Goal: Task Accomplishment & Management: Use online tool/utility

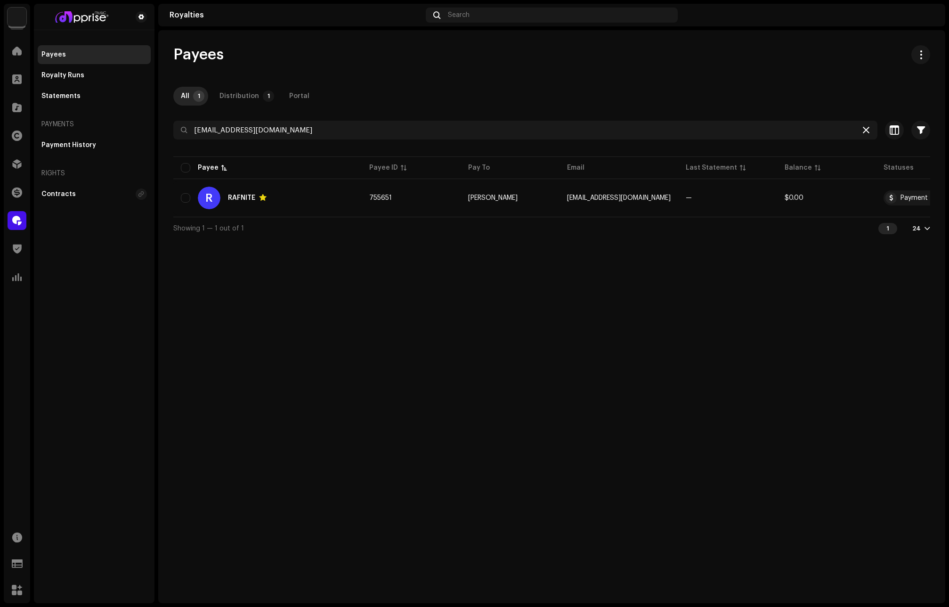
click at [867, 130] on icon at bounding box center [866, 130] width 7 height 8
click at [10, 155] on div at bounding box center [17, 164] width 19 height 19
click at [16, 162] on span at bounding box center [16, 164] width 9 height 8
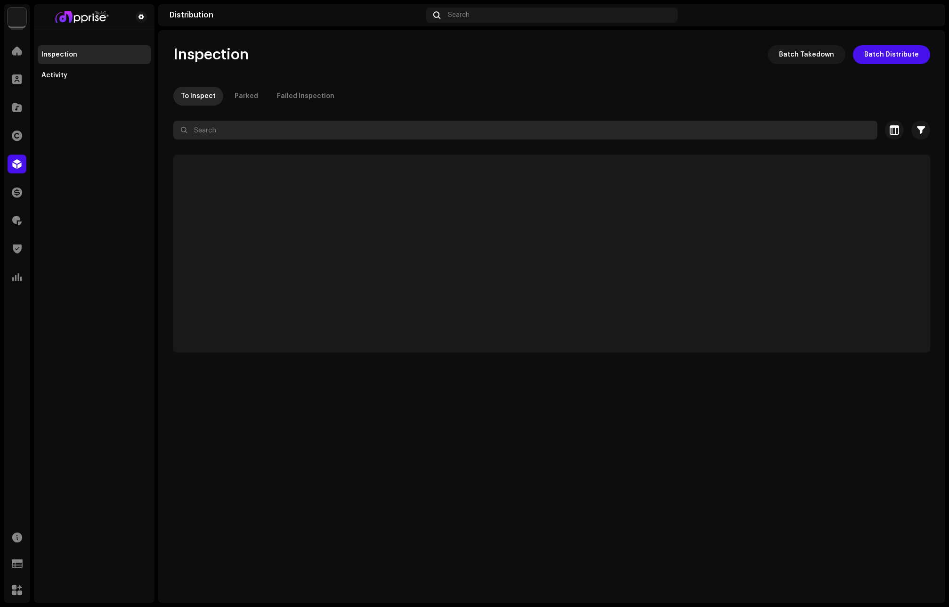
paste input "Raf Nite"
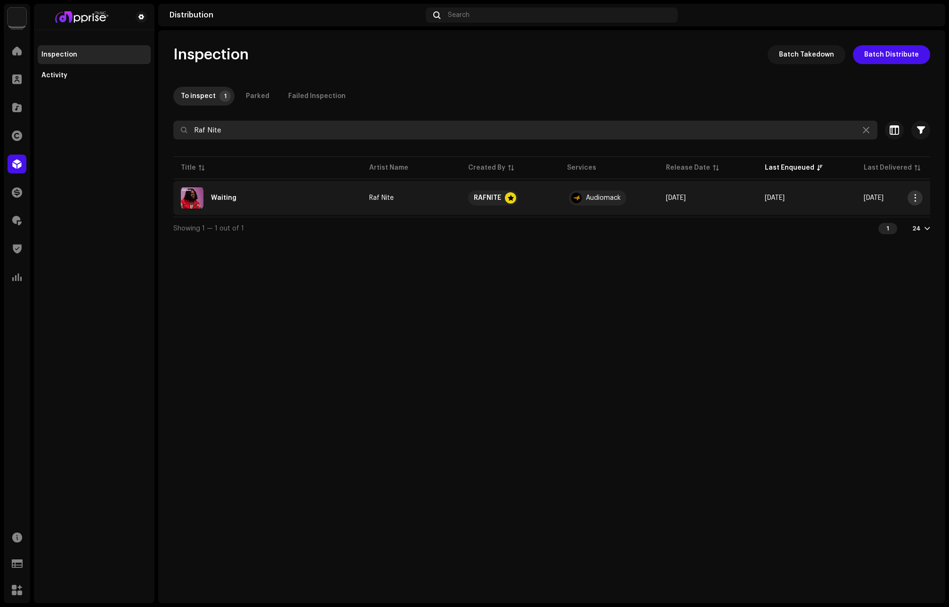
type input "Raf Nite"
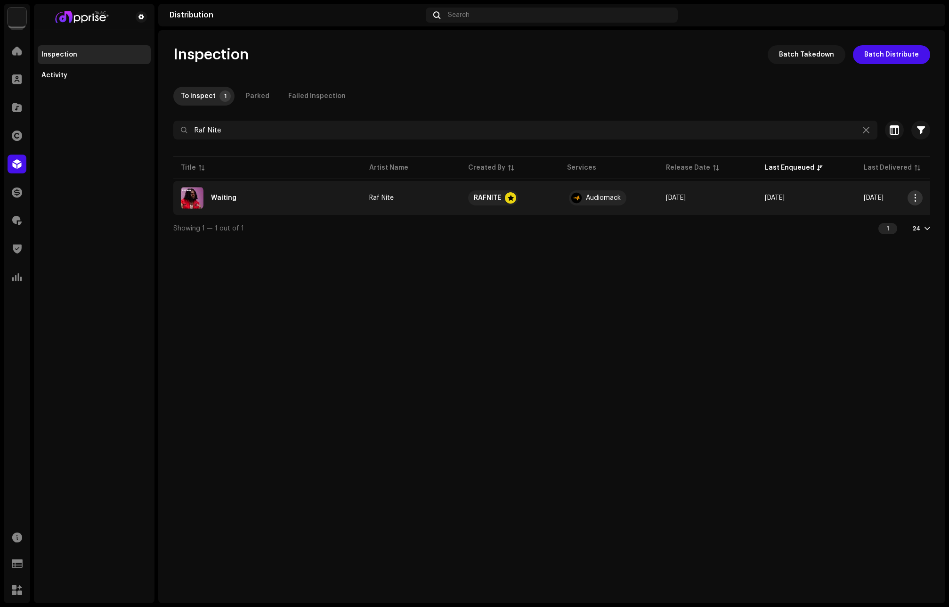
click at [915, 196] on span "button" at bounding box center [915, 198] width 7 height 8
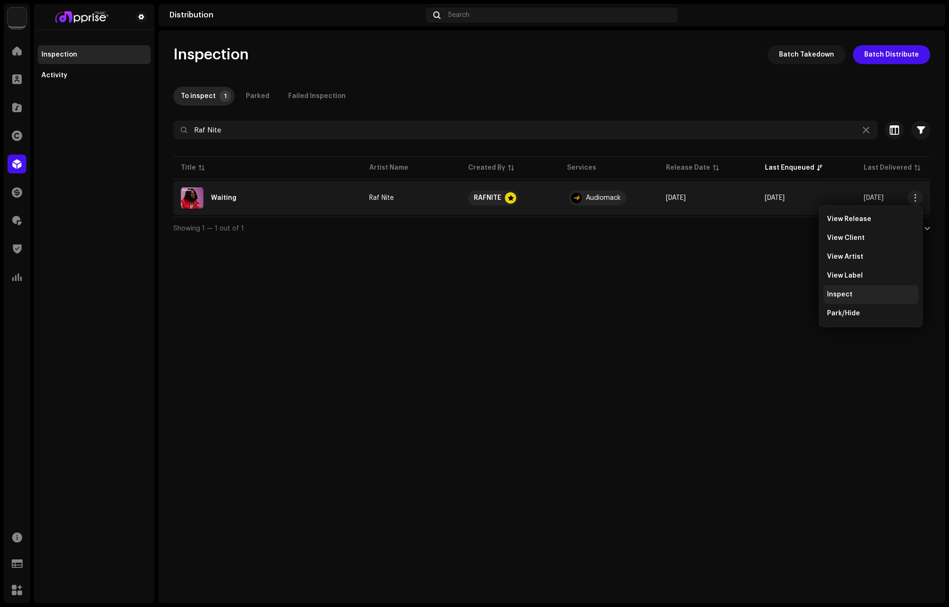
click at [845, 295] on span "Inspect" at bounding box center [839, 295] width 25 height 8
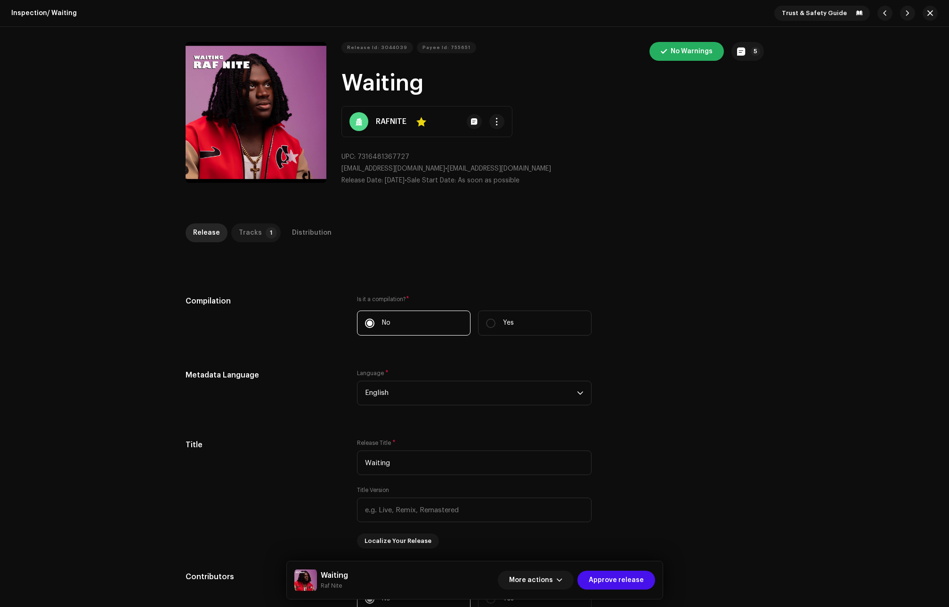
click at [266, 234] on p-badge "1" at bounding box center [271, 232] width 11 height 11
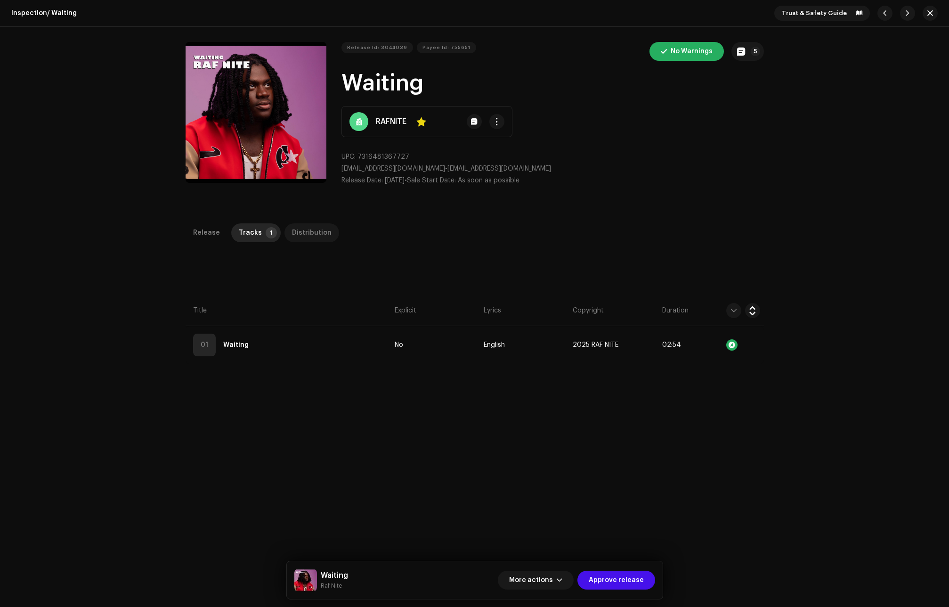
click at [314, 234] on div "Distribution" at bounding box center [312, 232] width 40 height 19
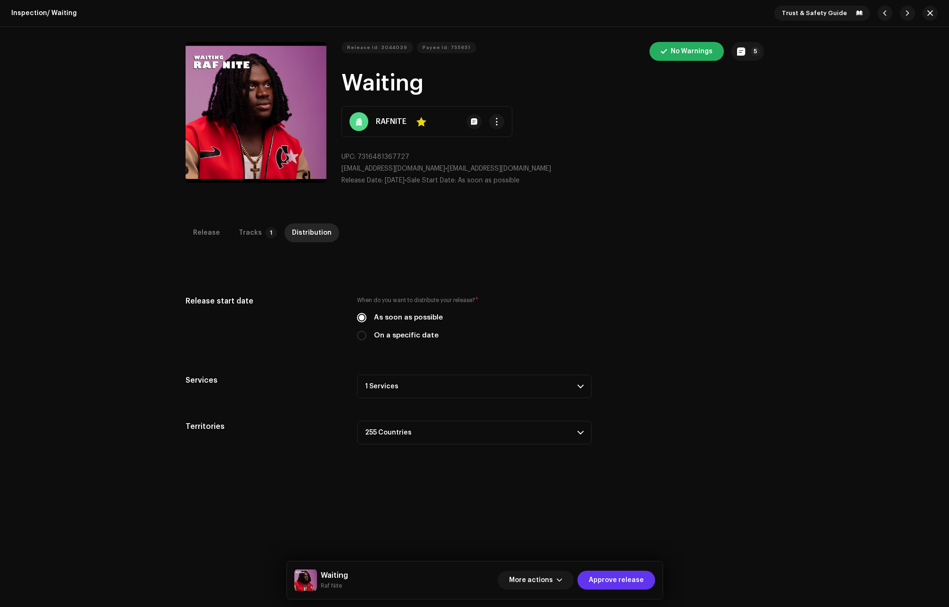
click at [631, 581] on span "Approve release" at bounding box center [616, 580] width 55 height 19
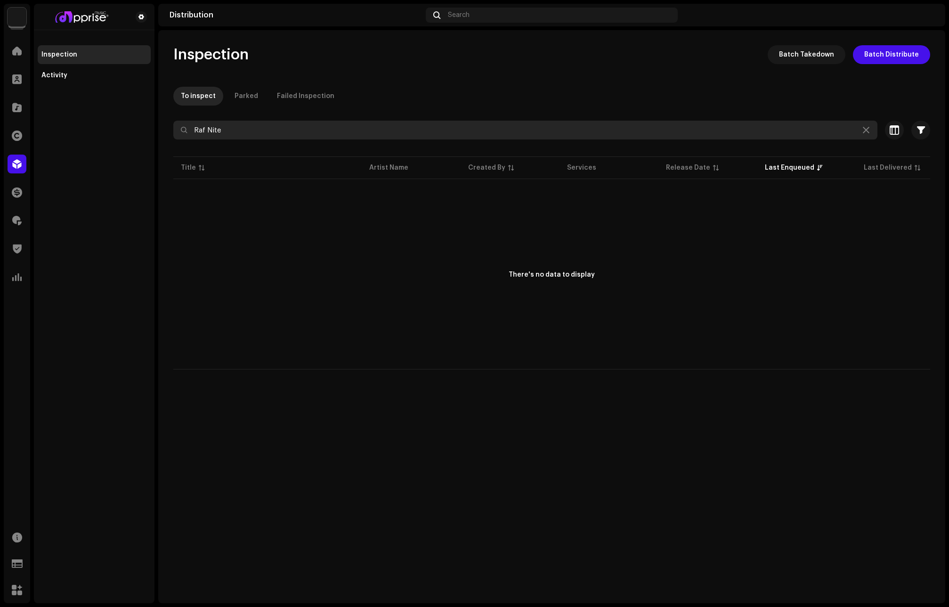
drag, startPoint x: 211, startPoint y: 135, endPoint x: 177, endPoint y: 134, distance: 33.9
click at [177, 134] on input "Raf Nite" at bounding box center [525, 130] width 704 height 19
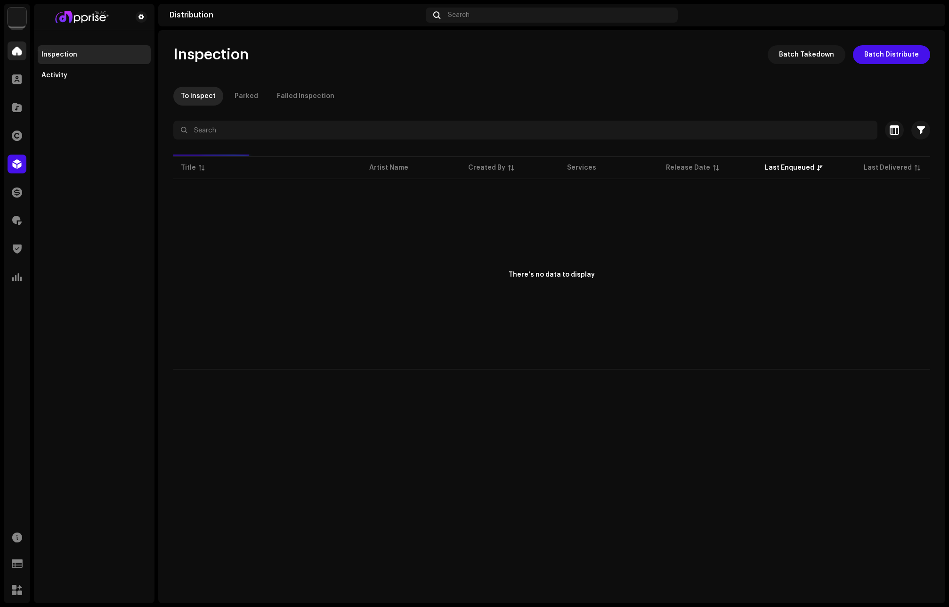
click at [10, 50] on div at bounding box center [17, 50] width 19 height 19
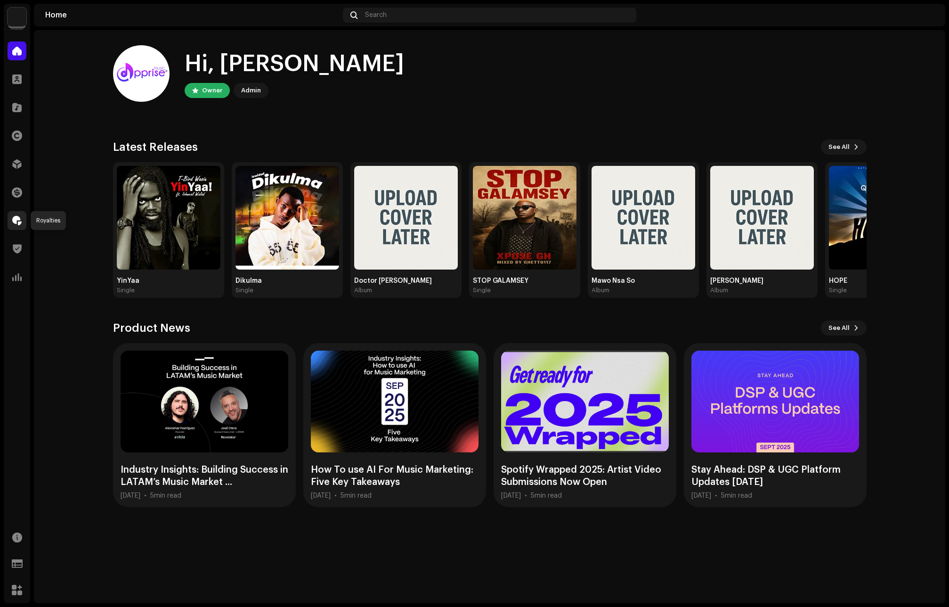
click at [15, 214] on div at bounding box center [17, 220] width 19 height 19
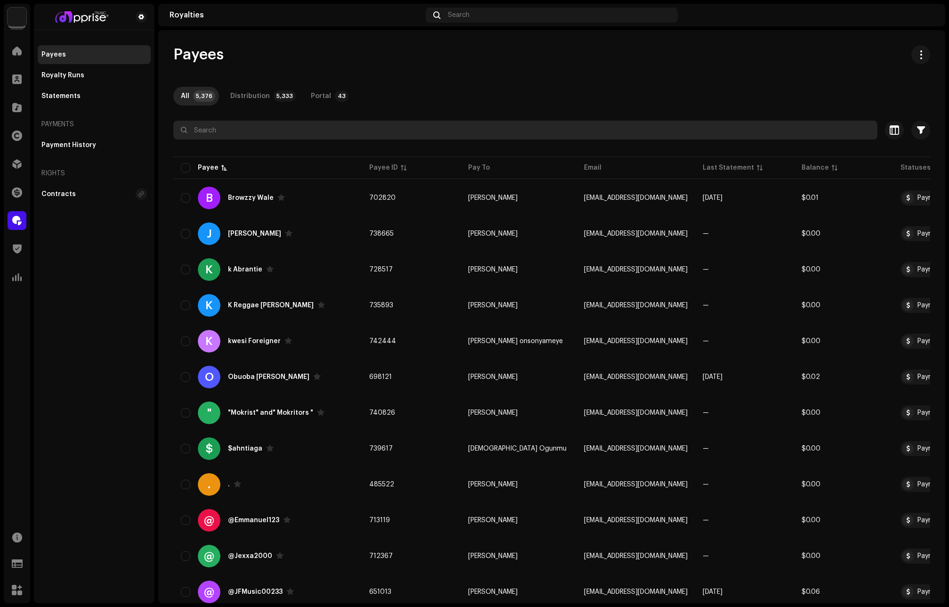
paste input "Raf Nite"
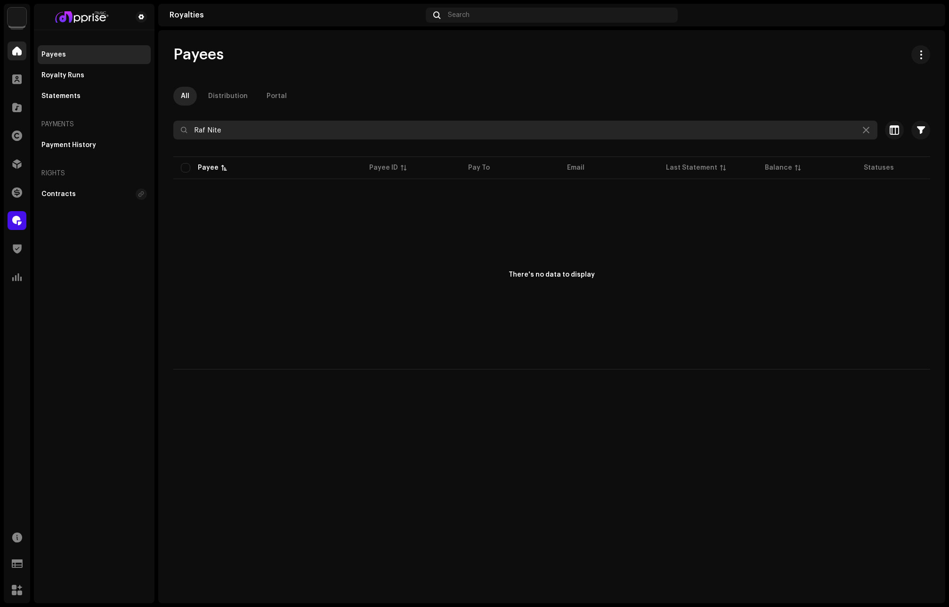
type input "Raf Nite"
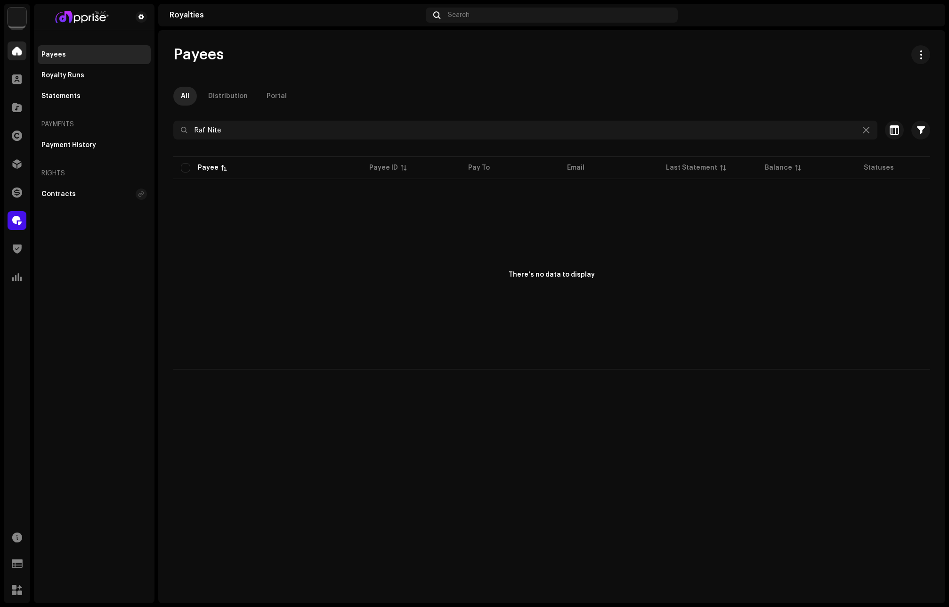
click at [16, 45] on div at bounding box center [17, 50] width 19 height 19
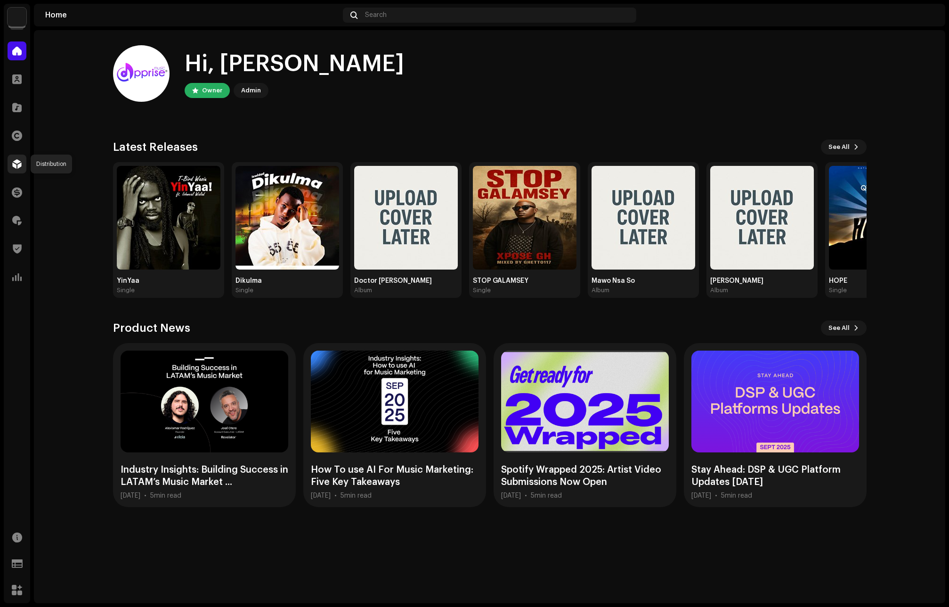
click at [15, 162] on span at bounding box center [16, 164] width 9 height 8
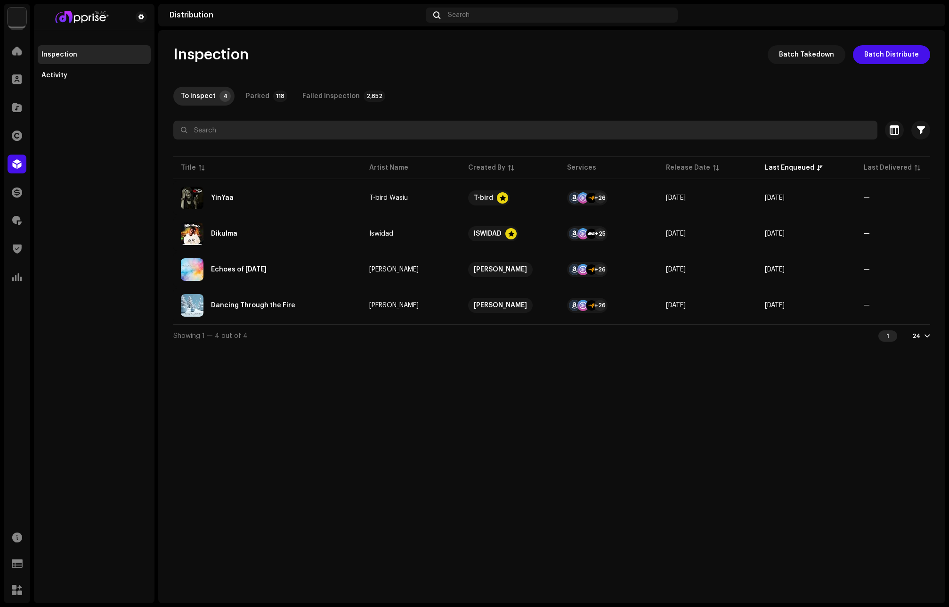
paste input "Raf Nite"
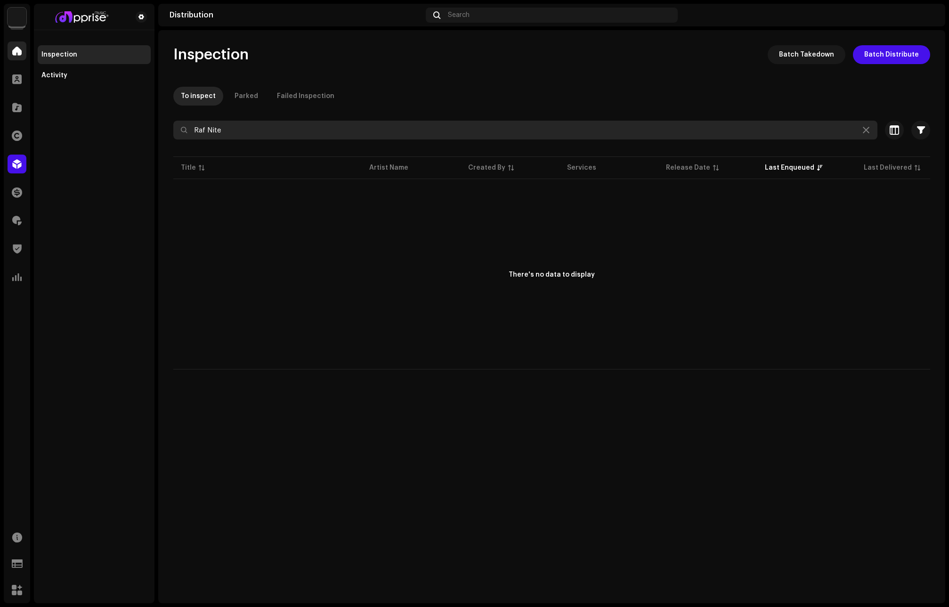
type input "Raf Nite"
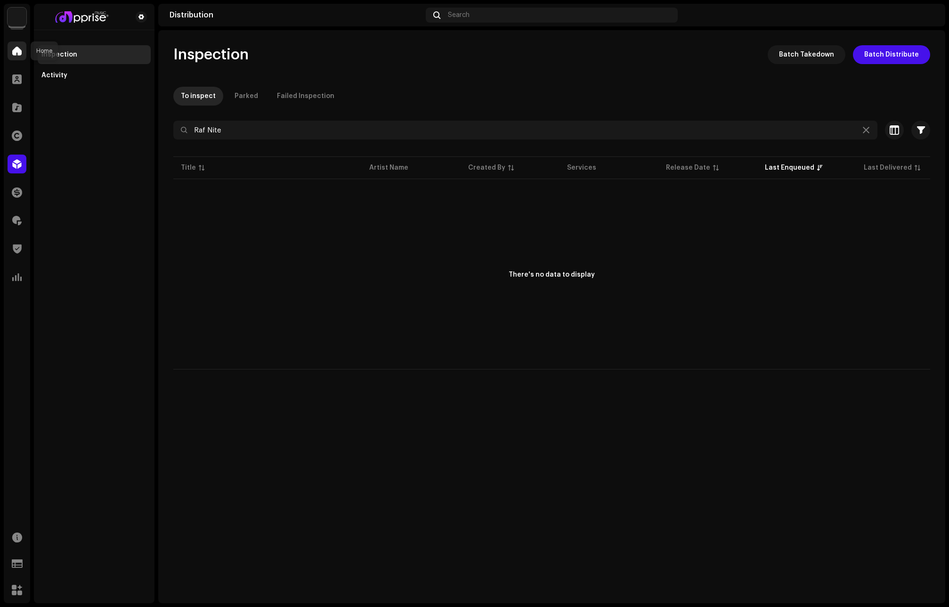
click at [20, 53] on span at bounding box center [16, 51] width 9 height 8
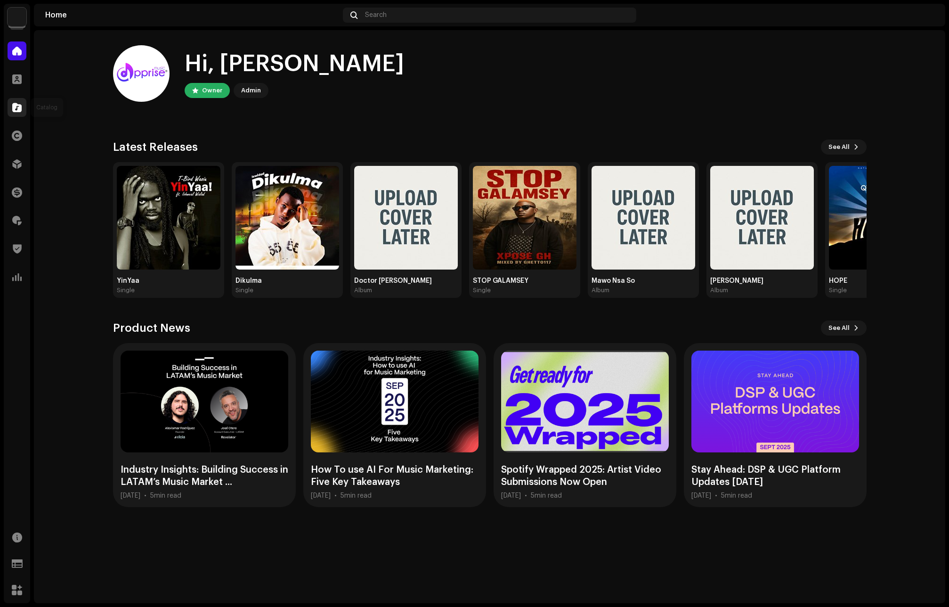
click at [10, 109] on div at bounding box center [17, 107] width 19 height 19
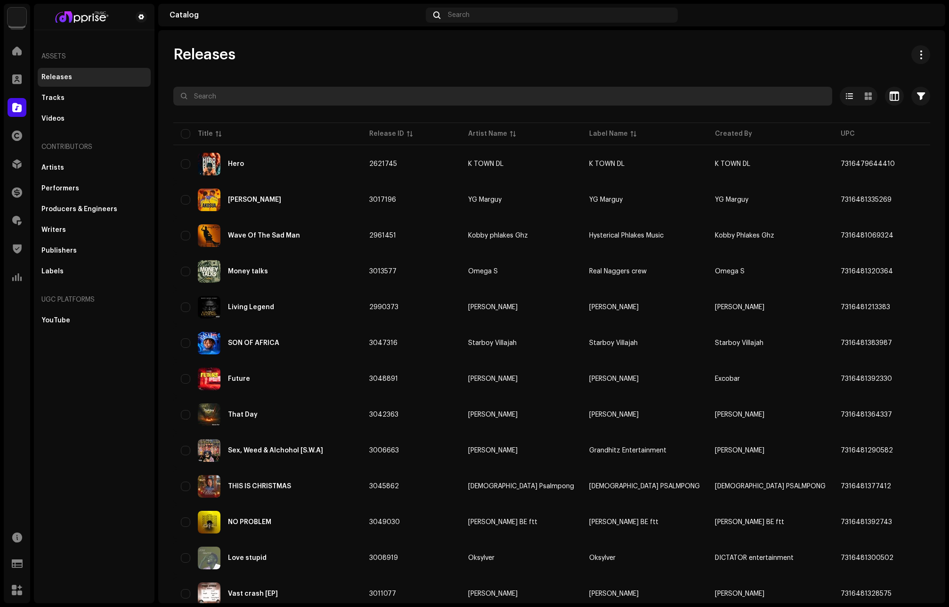
paste input "[EMAIL_ADDRESS][DOMAIN_NAME]"
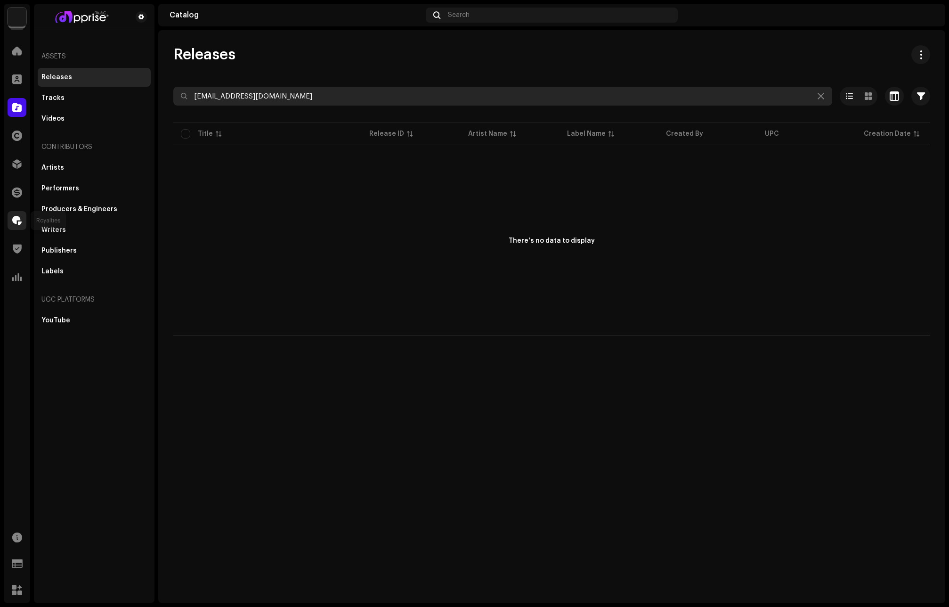
type input "[EMAIL_ADDRESS][DOMAIN_NAME]"
click at [19, 221] on span at bounding box center [16, 221] width 9 height 8
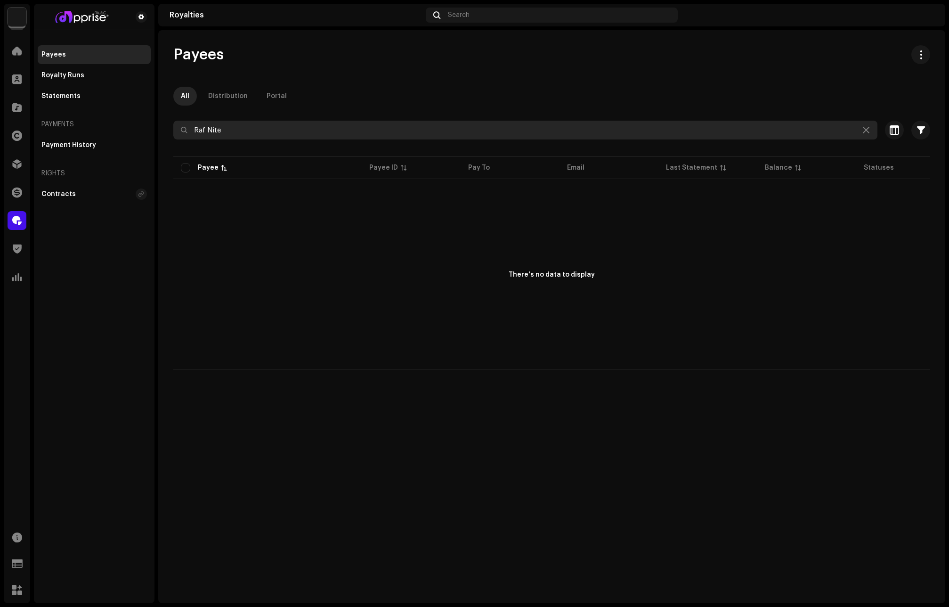
drag, startPoint x: 236, startPoint y: 131, endPoint x: 158, endPoint y: 131, distance: 77.7
click at [158, 131] on div "Payees All Distribution Portal Raf Nite Selected 0 Deselect all 0 Options Filte…" at bounding box center [551, 207] width 787 height 324
paste input "[EMAIL_ADDRESS][DOMAIN_NAME]"
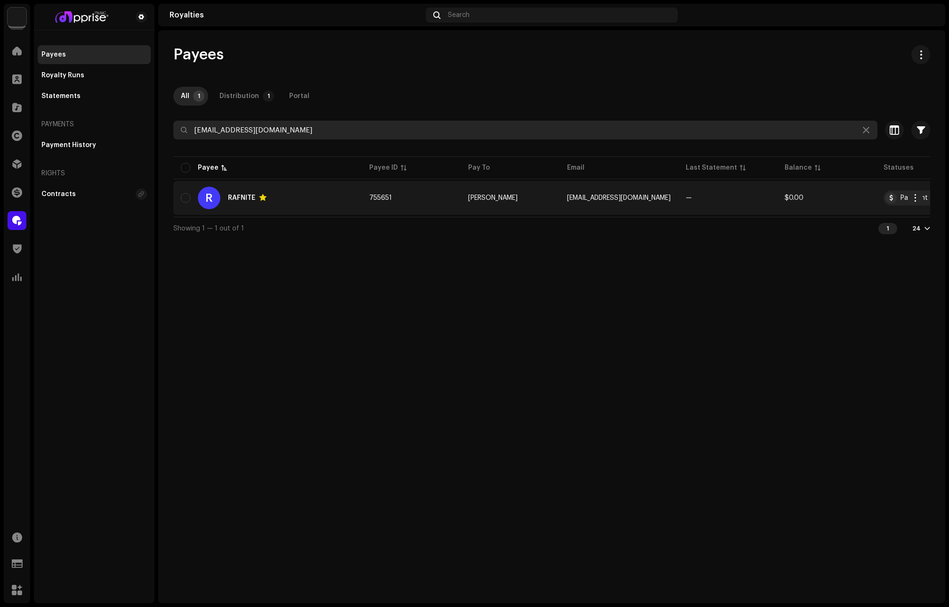
type input "[EMAIL_ADDRESS][DOMAIN_NAME]"
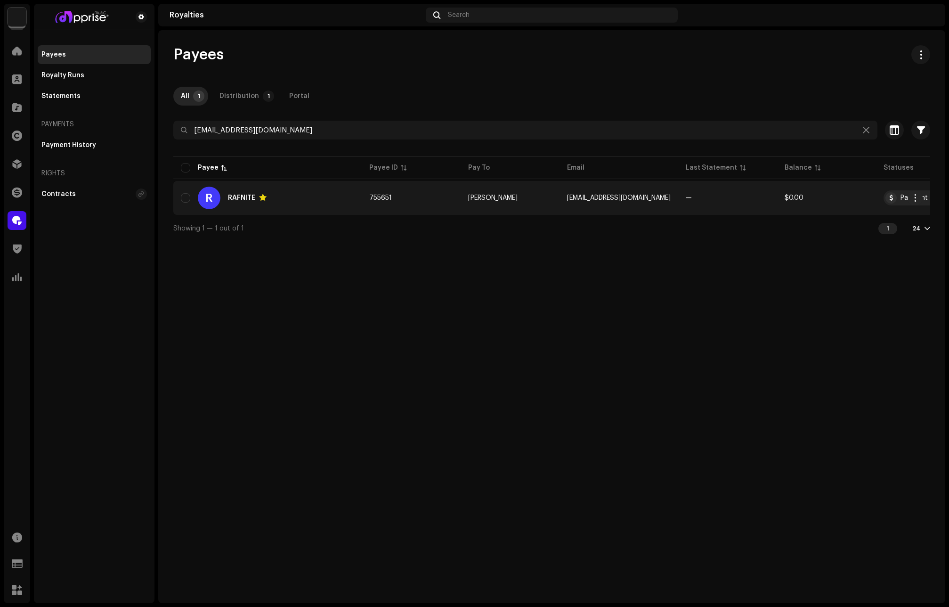
click at [252, 194] on div "R RAFNITE" at bounding box center [267, 198] width 173 height 23
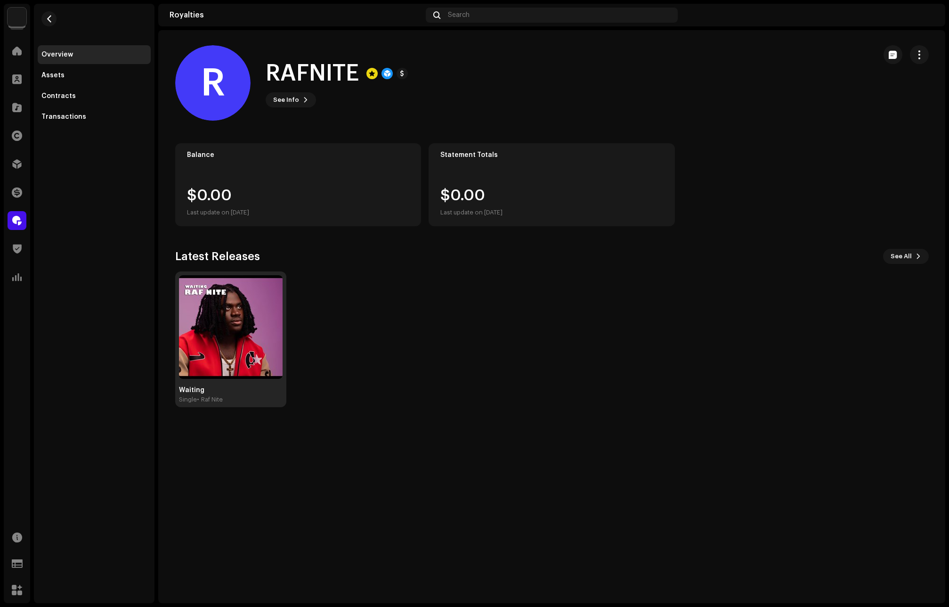
click at [252, 327] on img at bounding box center [231, 327] width 104 height 104
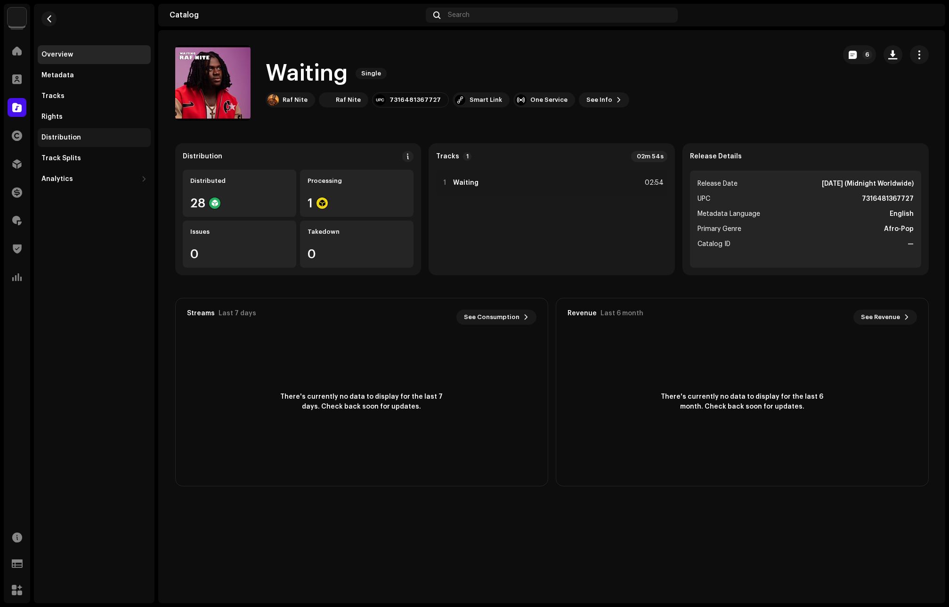
click at [66, 130] on div "Distribution" at bounding box center [94, 137] width 113 height 19
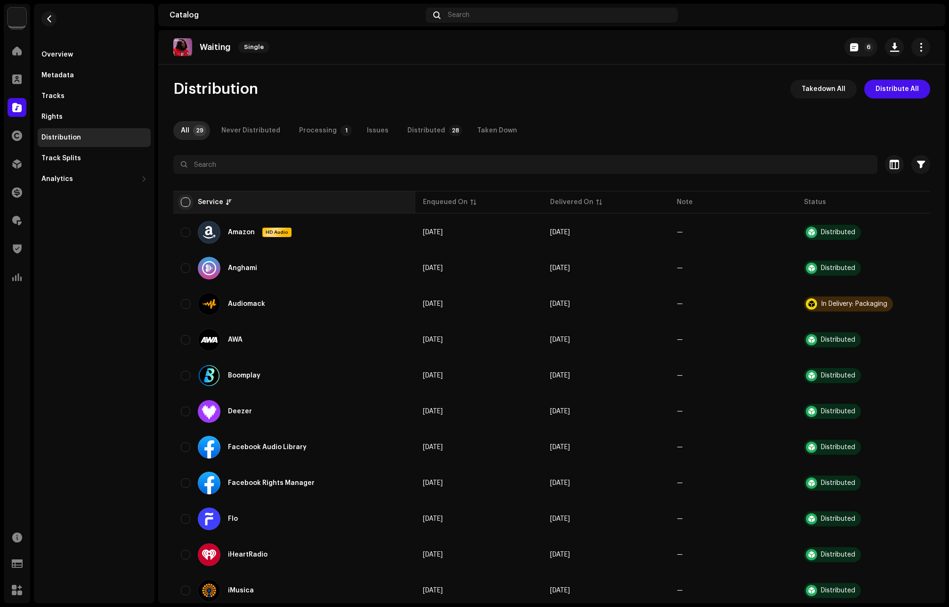
click at [186, 199] on input "checkbox" at bounding box center [185, 201] width 9 height 9
checkbox input "true"
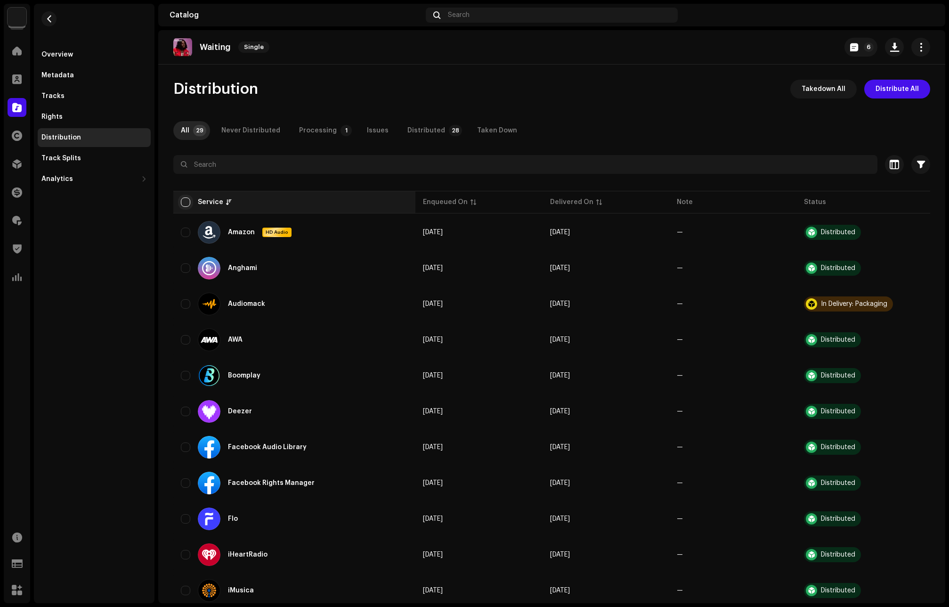
checkbox input "true"
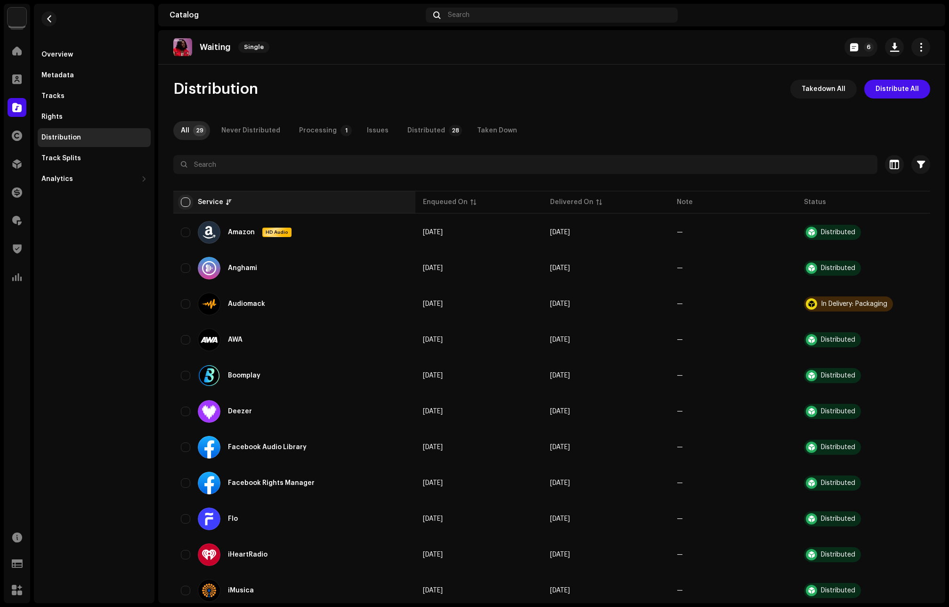
checkbox input "true"
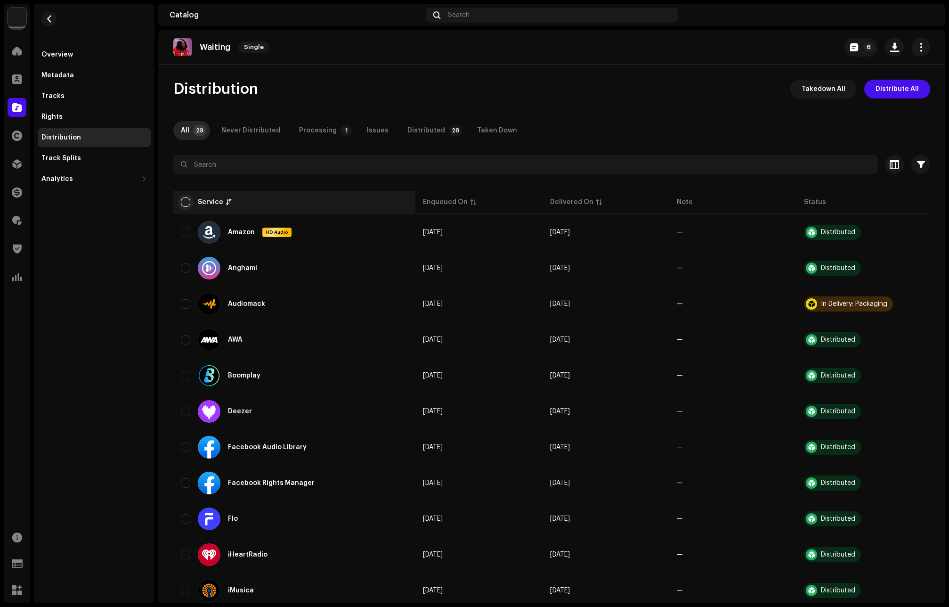
checkbox input "true"
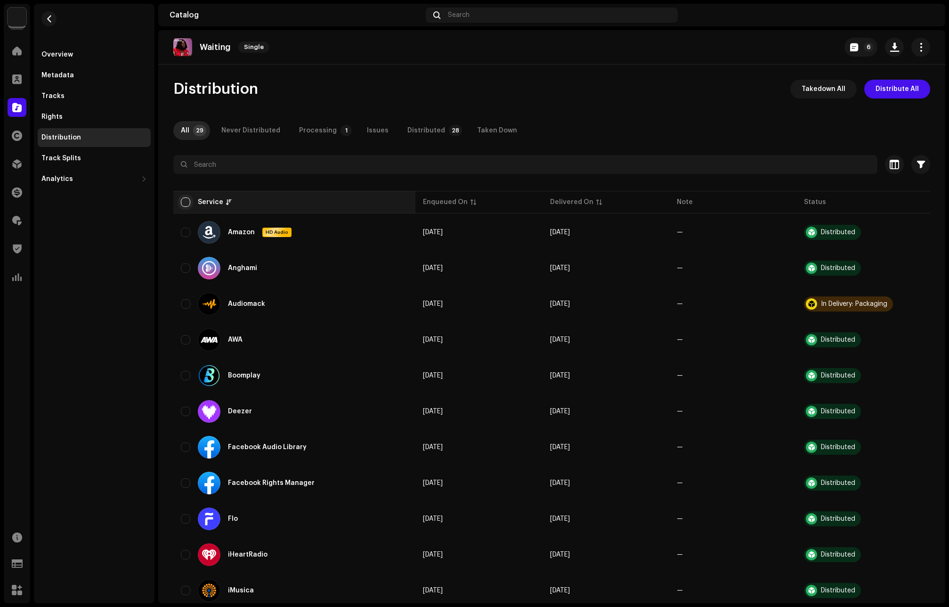
checkbox input "true"
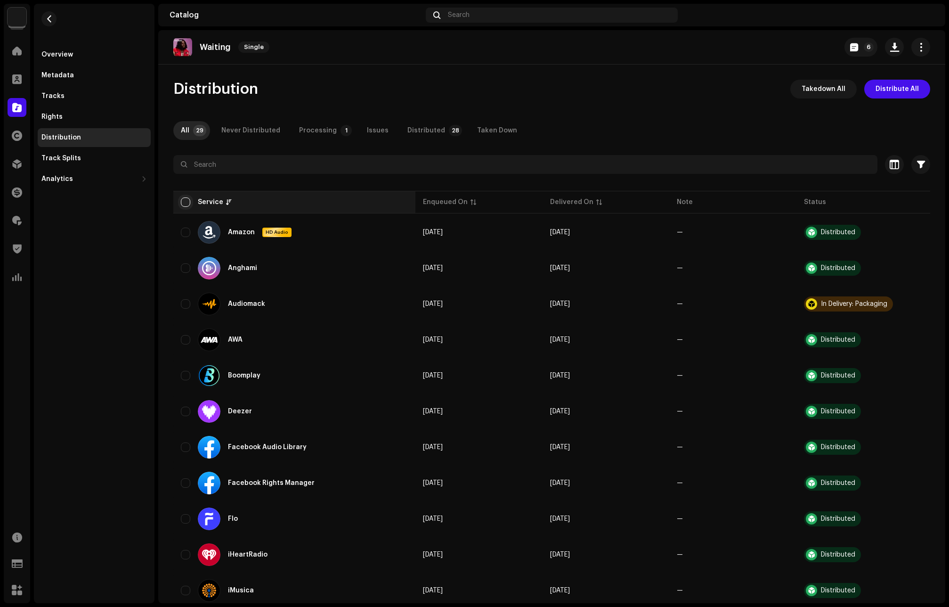
checkbox input "true"
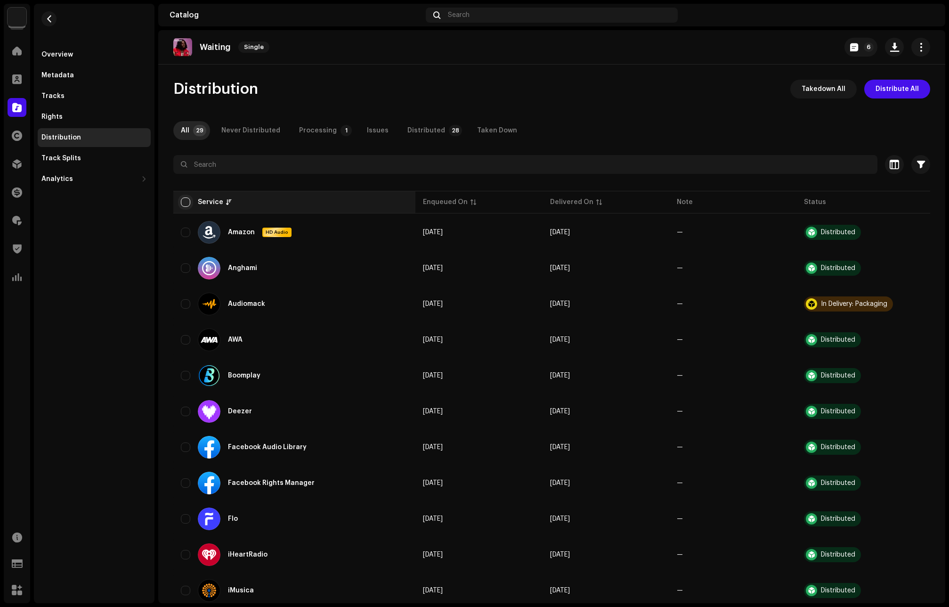
checkbox input "true"
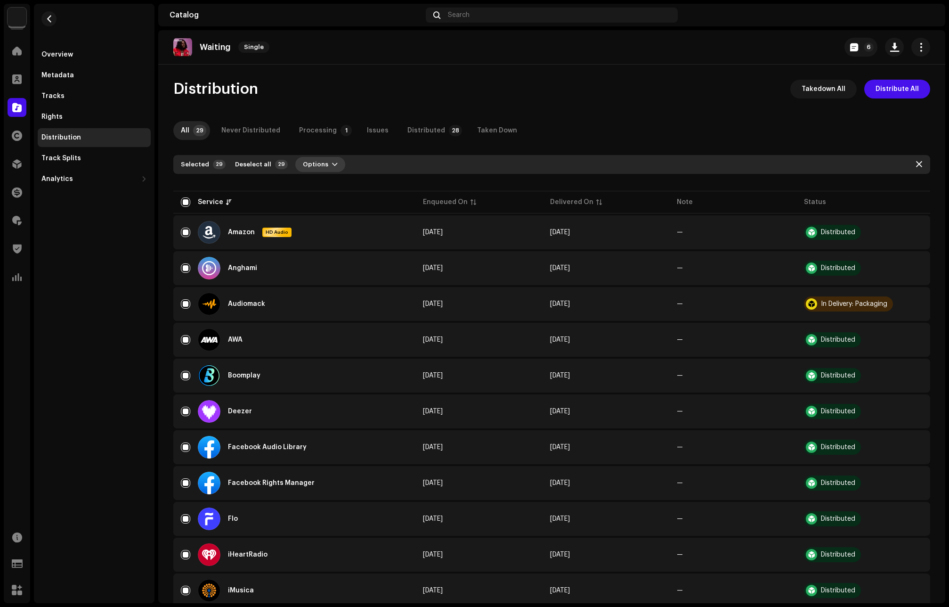
click at [329, 165] on button "Options" at bounding box center [320, 164] width 50 height 15
click at [322, 184] on span "Distribute" at bounding box center [313, 186] width 33 height 8
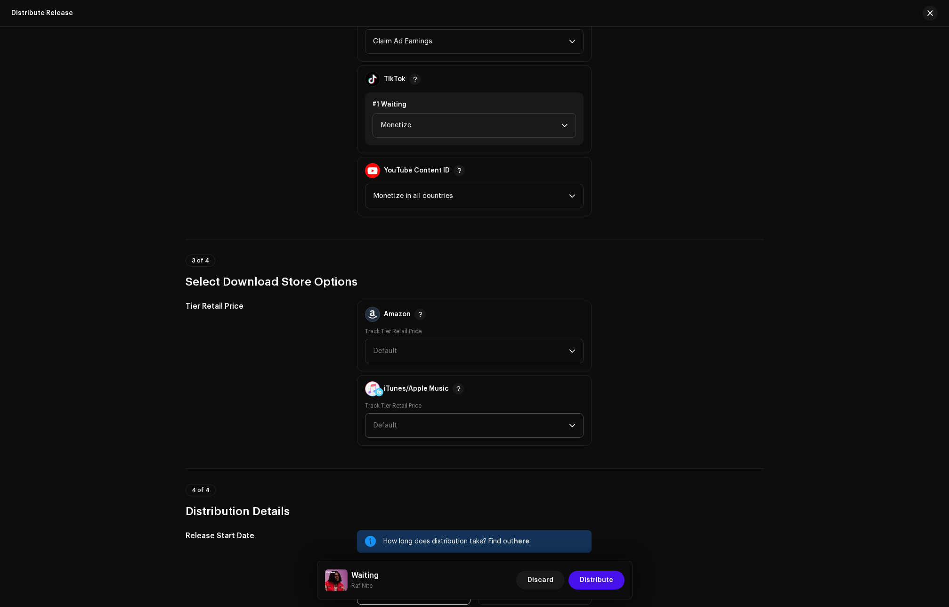
scroll to position [1131, 0]
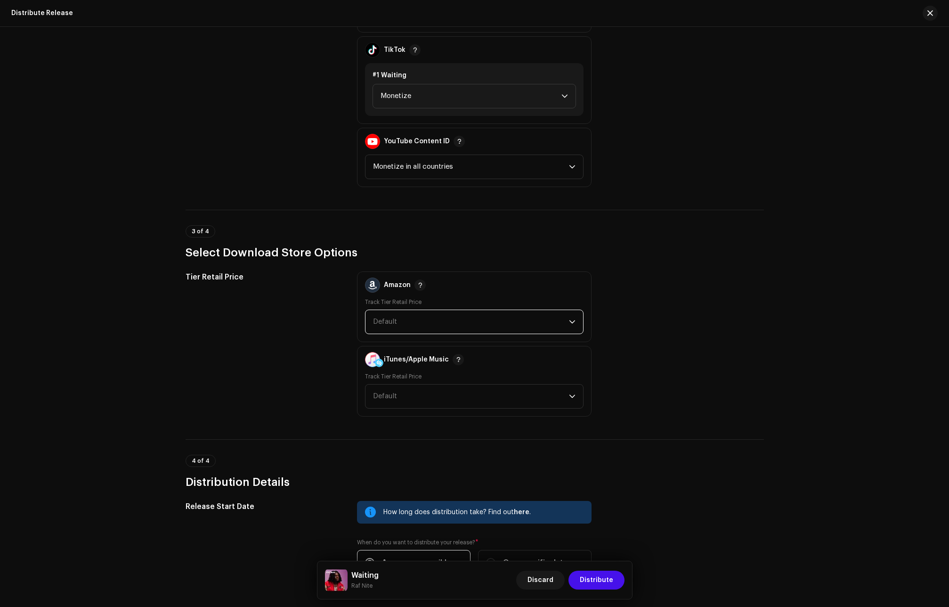
click at [401, 319] on span "Default" at bounding box center [471, 322] width 196 height 24
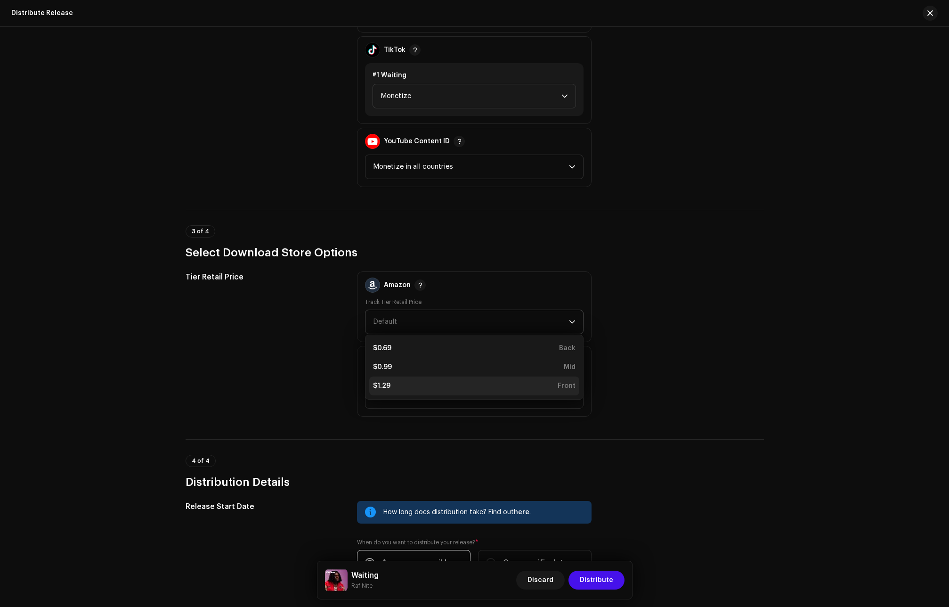
click at [395, 382] on div "$1.29 Front" at bounding box center [474, 385] width 203 height 9
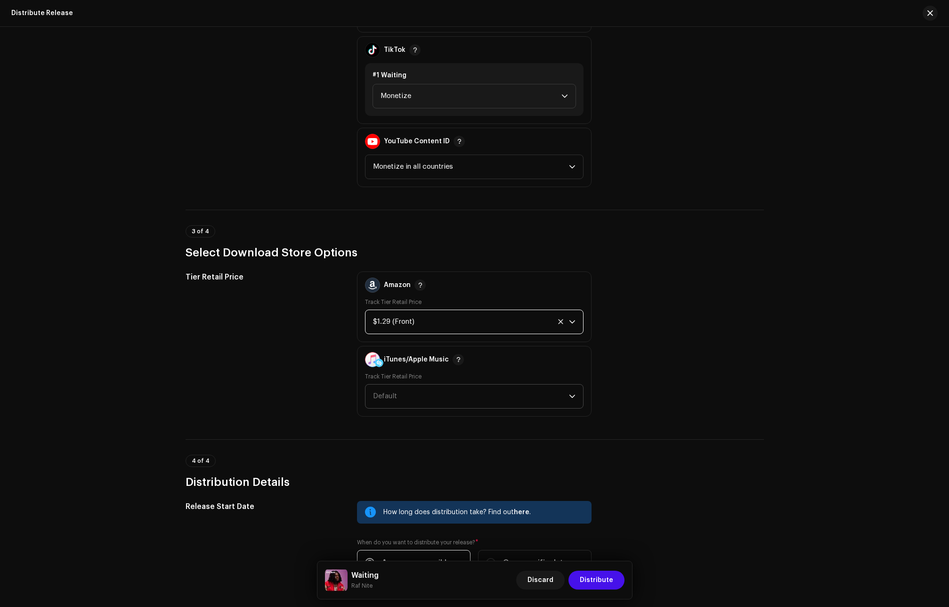
click at [394, 390] on span "Default" at bounding box center [471, 396] width 196 height 24
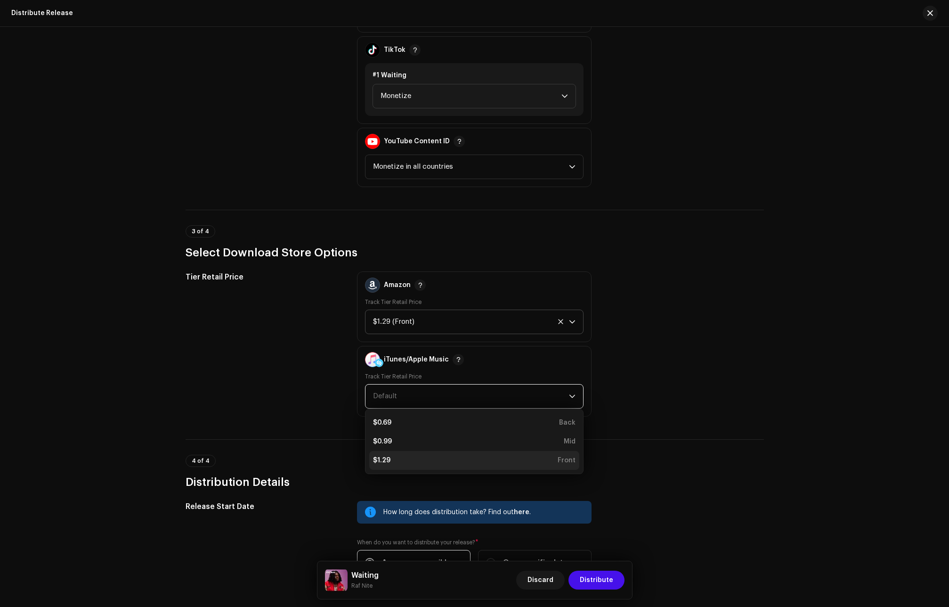
click at [388, 459] on div "$1.29" at bounding box center [381, 460] width 17 height 9
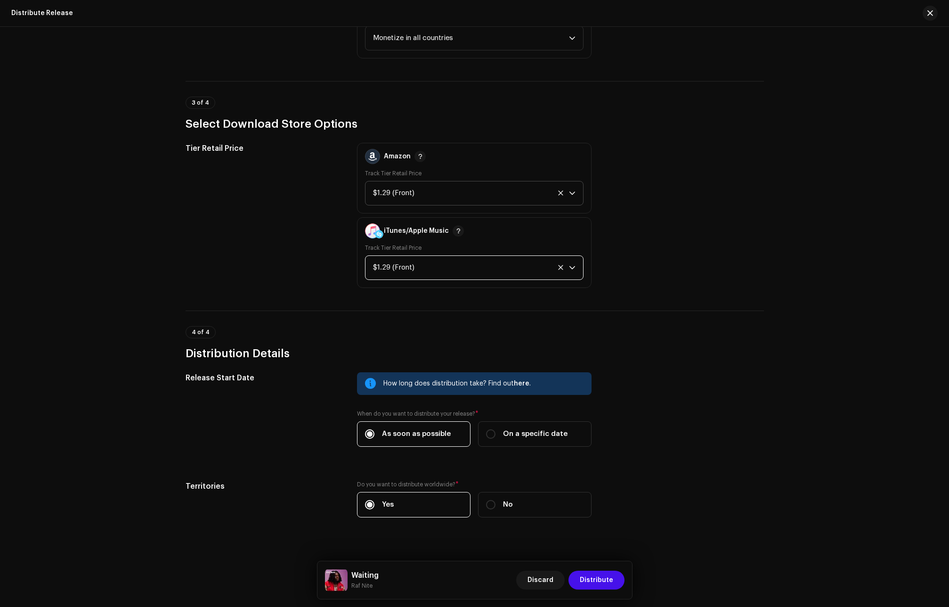
scroll to position [1272, 0]
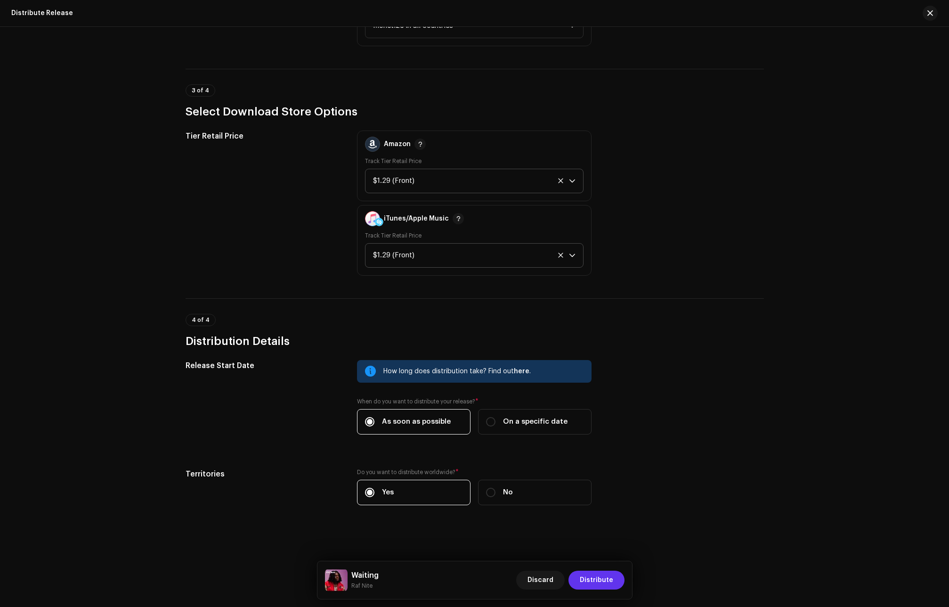
click at [607, 582] on span "Distribute" at bounding box center [596, 580] width 33 height 19
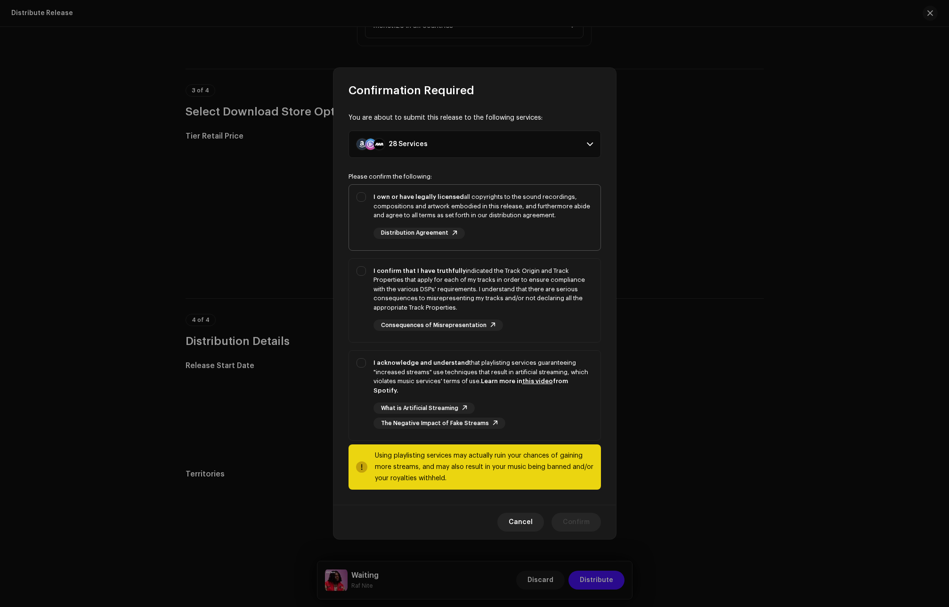
click at [408, 213] on div "I own or have legally licensed all copyrights to the sound recordings, composit…" at bounding box center [484, 206] width 220 height 28
checkbox input "true"
click at [388, 285] on div "I confirm that I have truthfully indicated the Track Origin and Track Propertie…" at bounding box center [484, 289] width 220 height 46
checkbox input "true"
click at [375, 365] on strong "I acknowledge and understand" at bounding box center [422, 363] width 96 height 6
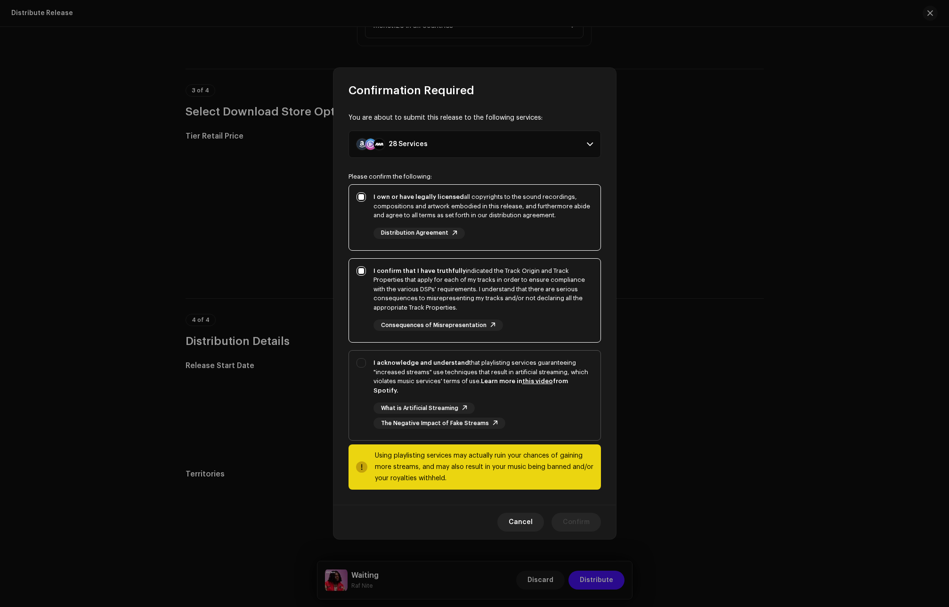
checkbox input "true"
click at [581, 520] on span "Confirm" at bounding box center [576, 522] width 27 height 19
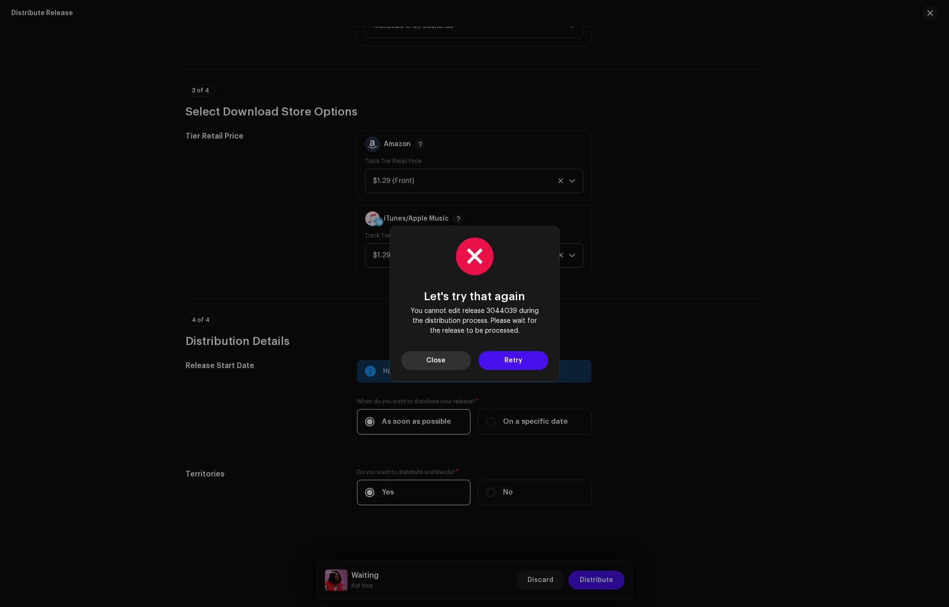
click at [446, 352] on button "Close" at bounding box center [436, 360] width 70 height 19
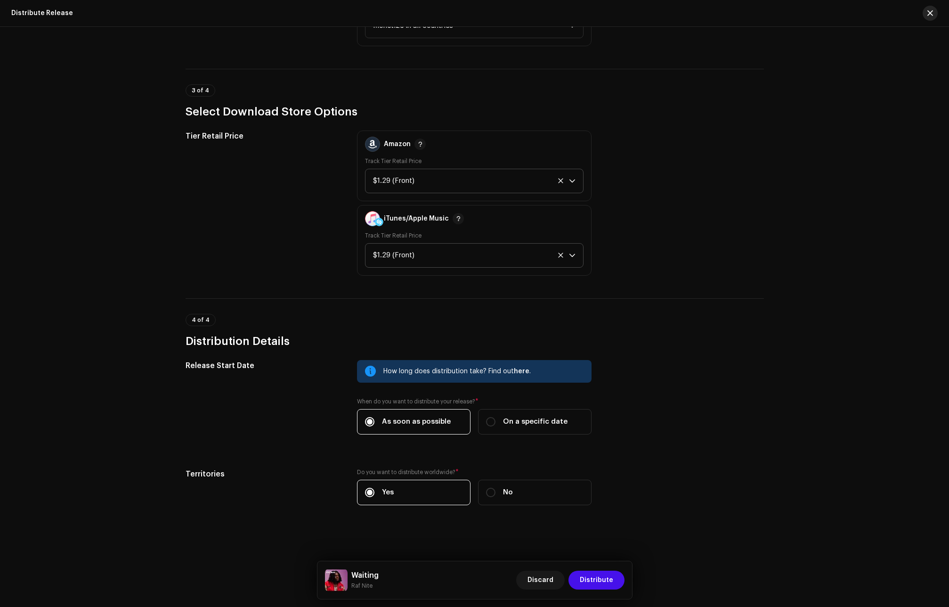
click at [937, 16] on button "button" at bounding box center [930, 13] width 15 height 15
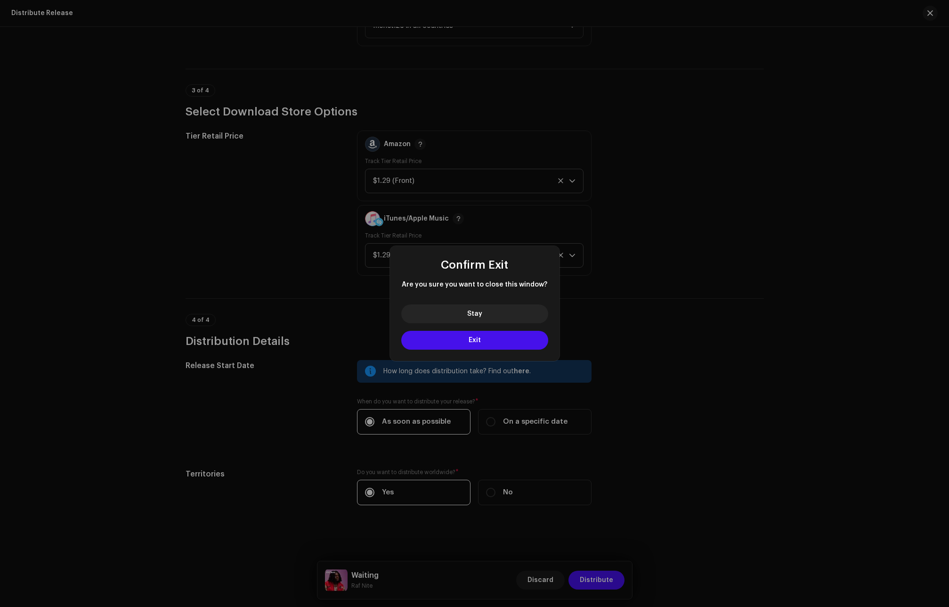
click at [499, 329] on div "Stay Exit" at bounding box center [475, 329] width 170 height 64
click at [497, 339] on button "Exit" at bounding box center [474, 340] width 147 height 19
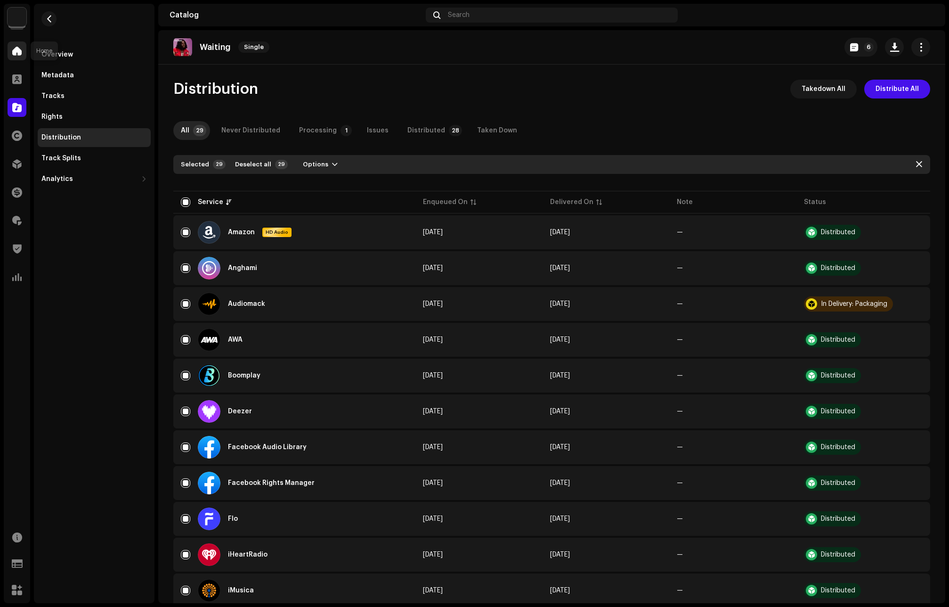
click at [20, 53] on span at bounding box center [16, 51] width 9 height 8
